Goal: Information Seeking & Learning: Learn about a topic

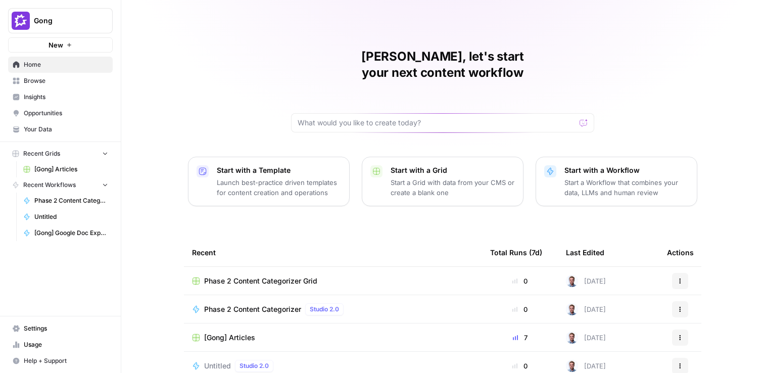
click at [58, 95] on span "Insights" at bounding box center [66, 97] width 84 height 9
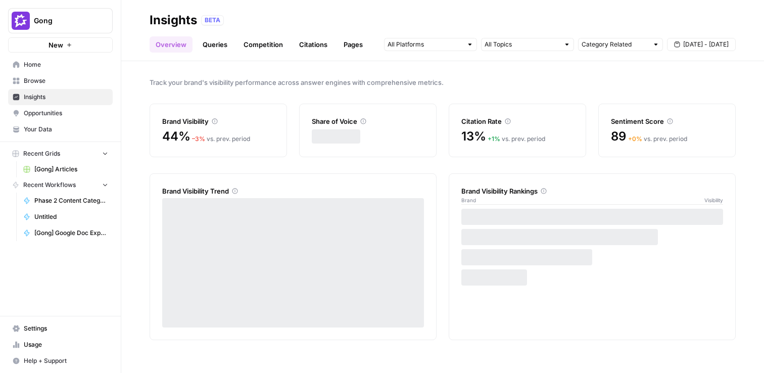
click at [222, 40] on link "Queries" at bounding box center [215, 44] width 37 height 16
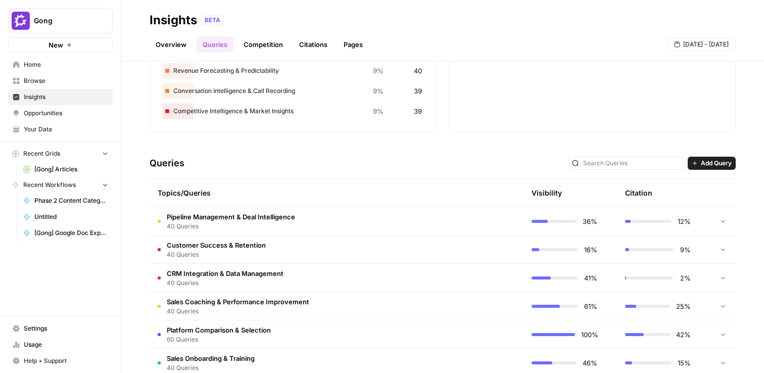
scroll to position [149, 0]
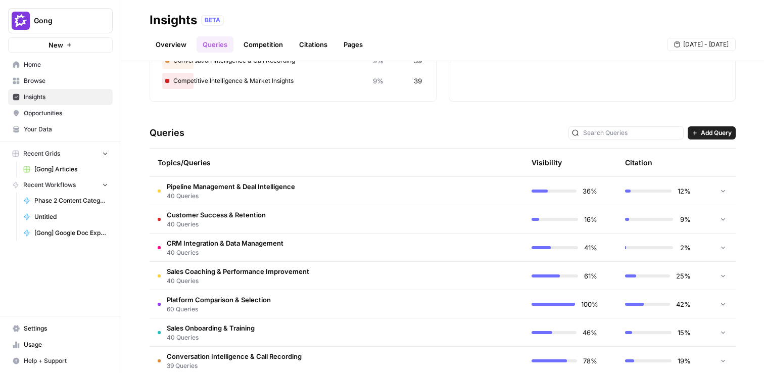
click at [284, 191] on span "Pipeline Management & Deal Intelligence" at bounding box center [231, 186] width 128 height 10
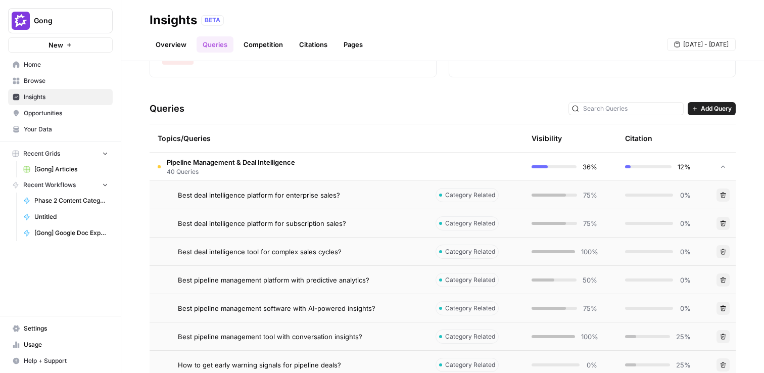
scroll to position [179, 0]
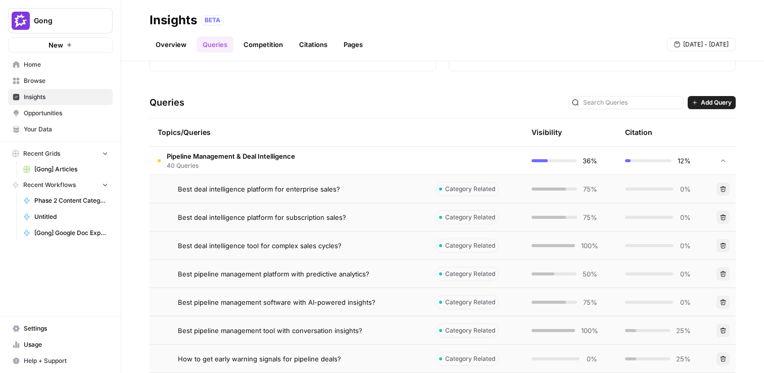
click at [311, 187] on span "Best deal intelligence platform for enterprise sales?" at bounding box center [259, 189] width 162 height 10
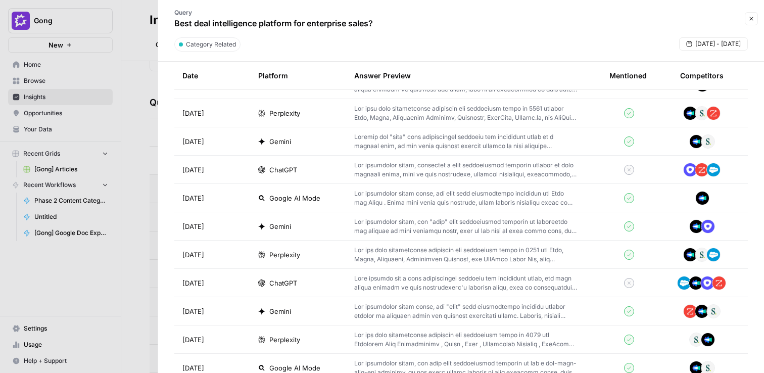
scroll to position [319, 0]
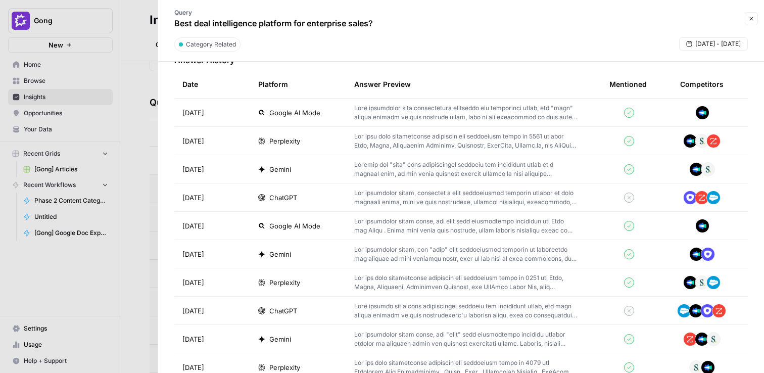
click at [348, 109] on td at bounding box center [473, 113] width 255 height 28
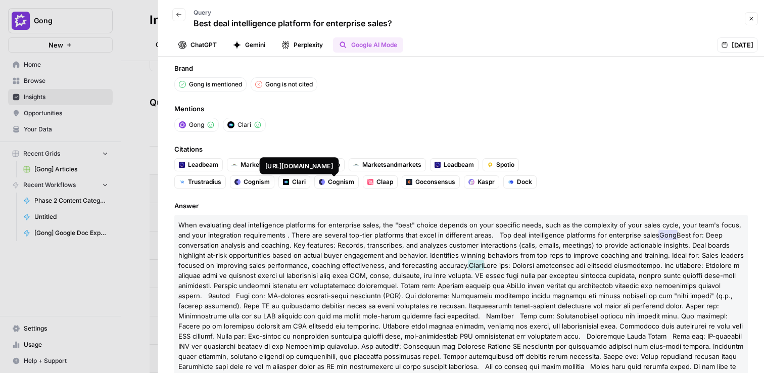
scroll to position [3, 0]
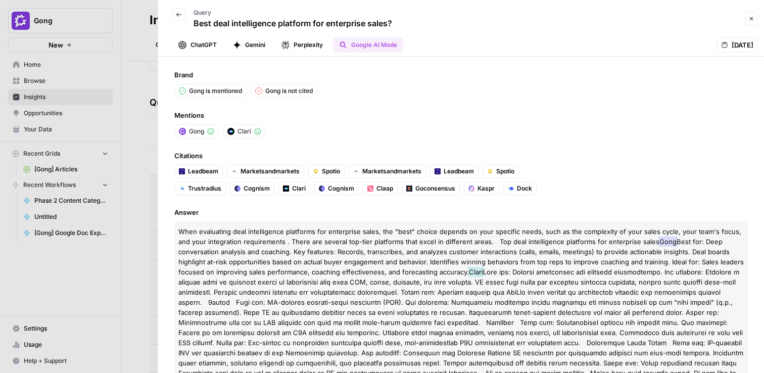
click at [131, 102] on div at bounding box center [382, 186] width 764 height 373
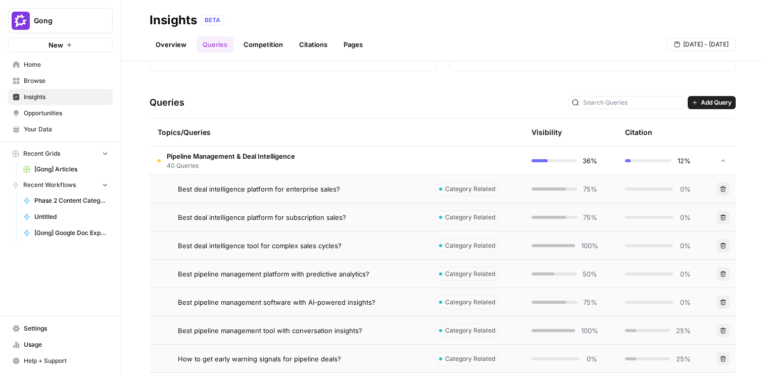
click at [585, 158] on span "36%" at bounding box center [590, 161] width 15 height 10
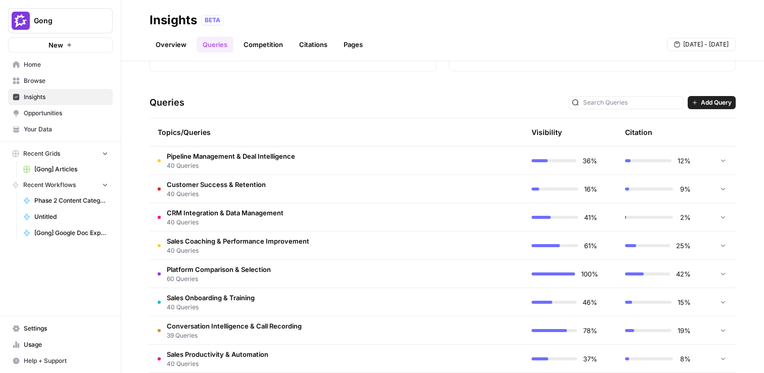
click at [398, 156] on td "Pipeline Management & Deal Intelligence 40 Queries" at bounding box center [289, 161] width 278 height 28
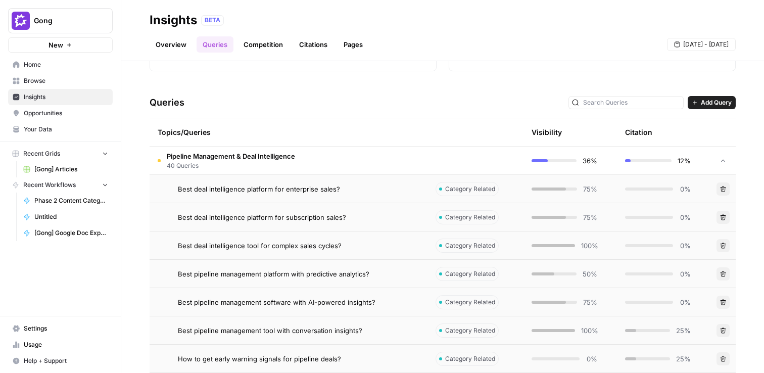
click at [379, 189] on div "Best deal intelligence platform for enterprise sales?" at bounding box center [299, 189] width 242 height 10
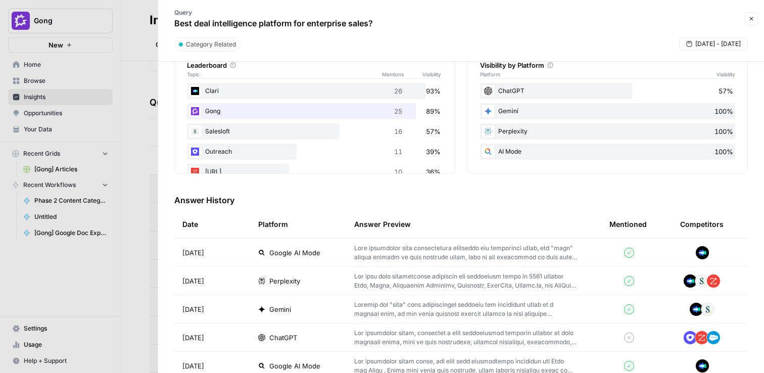
scroll to position [178, 0]
